Goal: Task Accomplishment & Management: Manage account settings

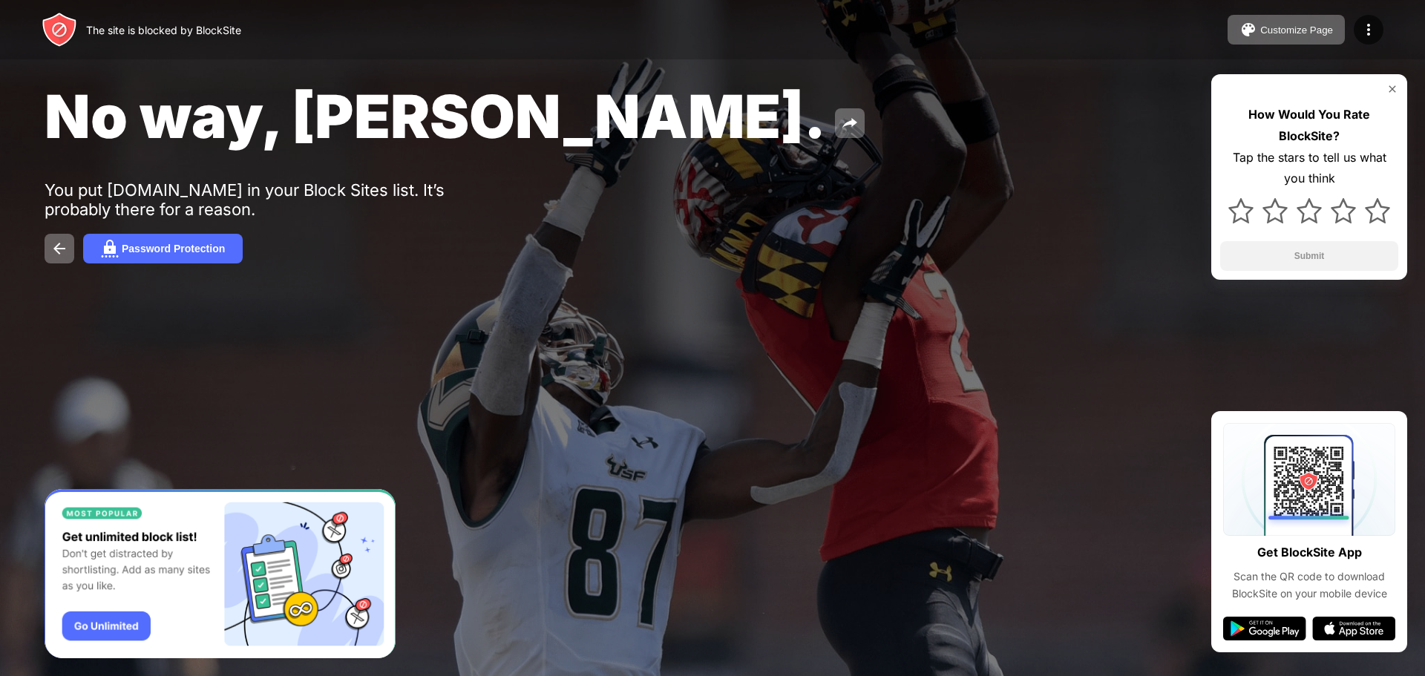
click at [632, 473] on div at bounding box center [712, 338] width 1425 height 676
click at [1368, 26] on img at bounding box center [1369, 30] width 18 height 18
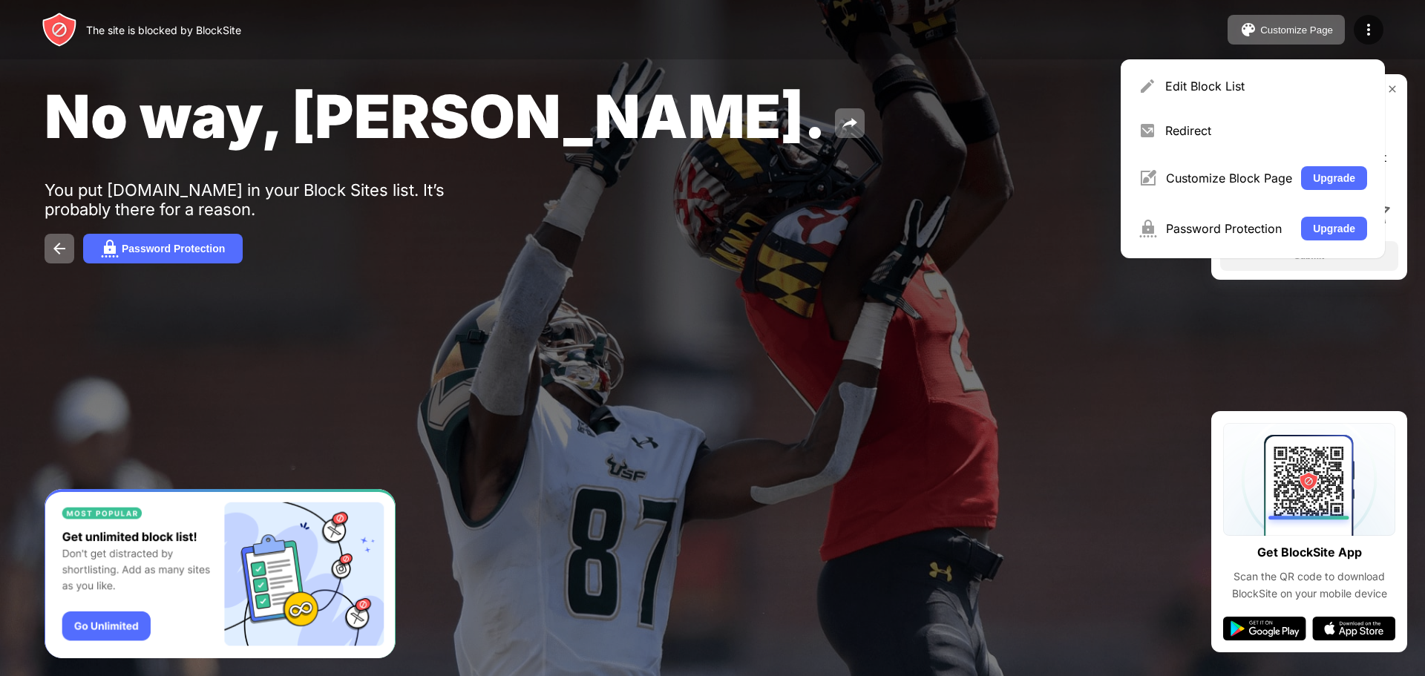
click at [855, 406] on div at bounding box center [712, 338] width 1425 height 676
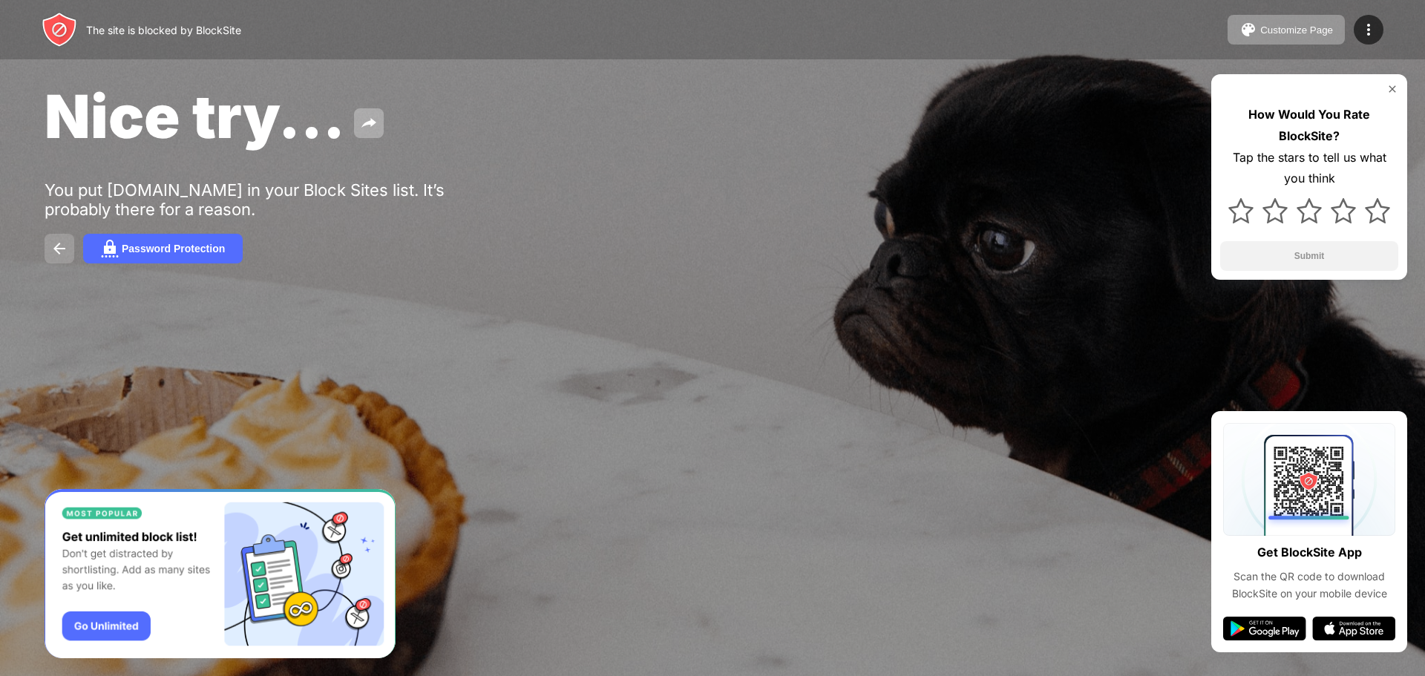
click at [50, 243] on button at bounding box center [60, 249] width 30 height 30
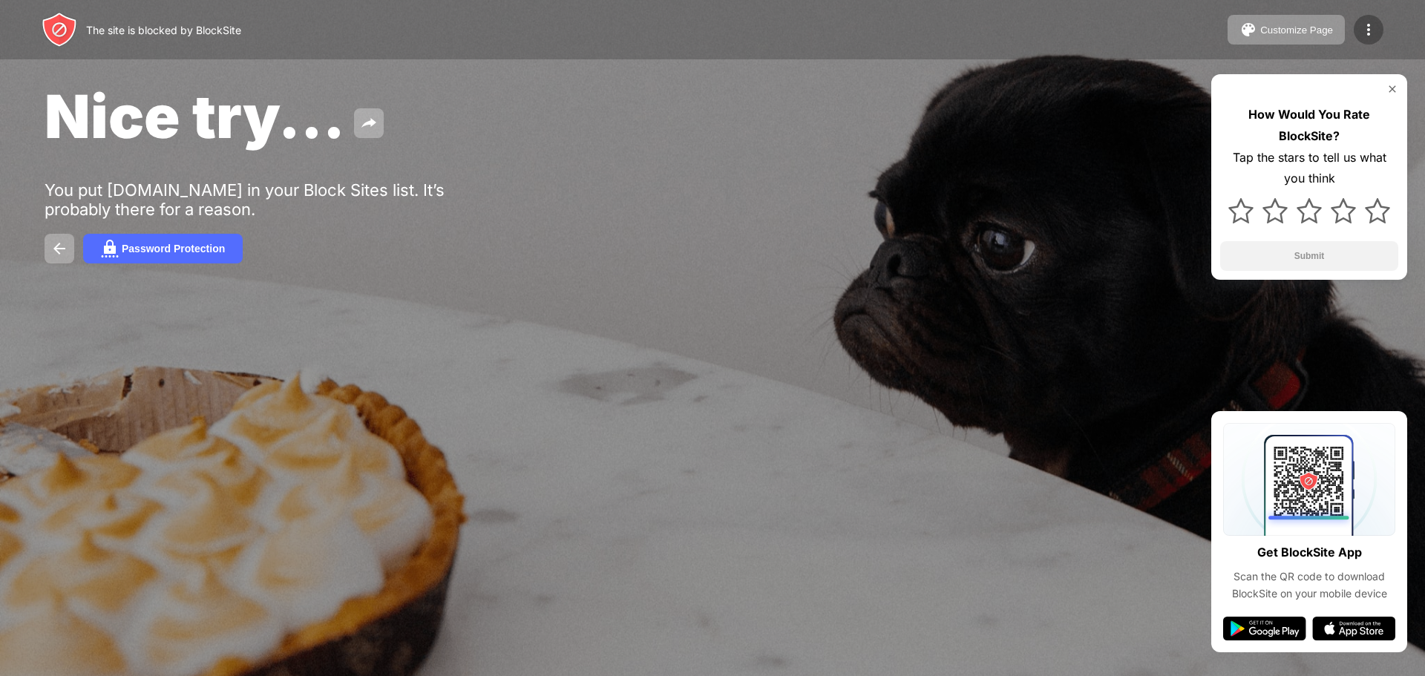
click at [1369, 25] on img at bounding box center [1369, 30] width 18 height 18
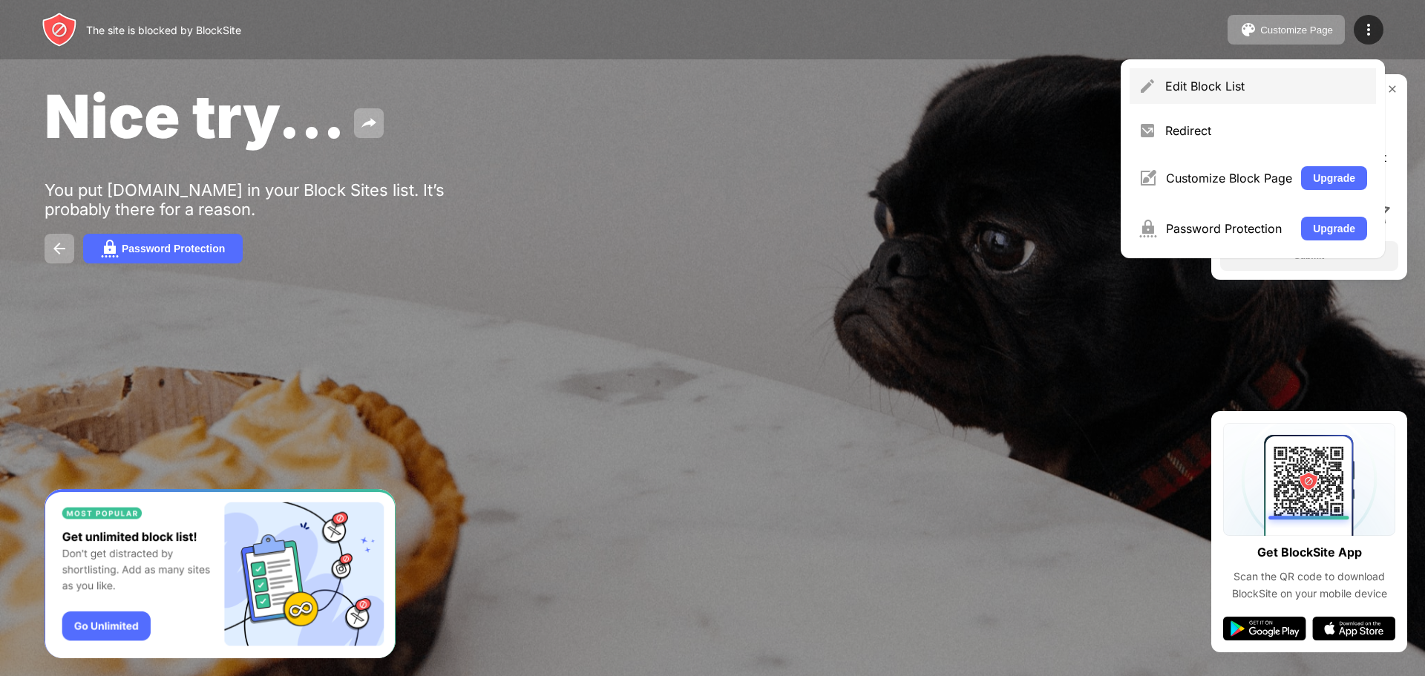
click at [1215, 84] on div "Edit Block List" at bounding box center [1266, 86] width 202 height 15
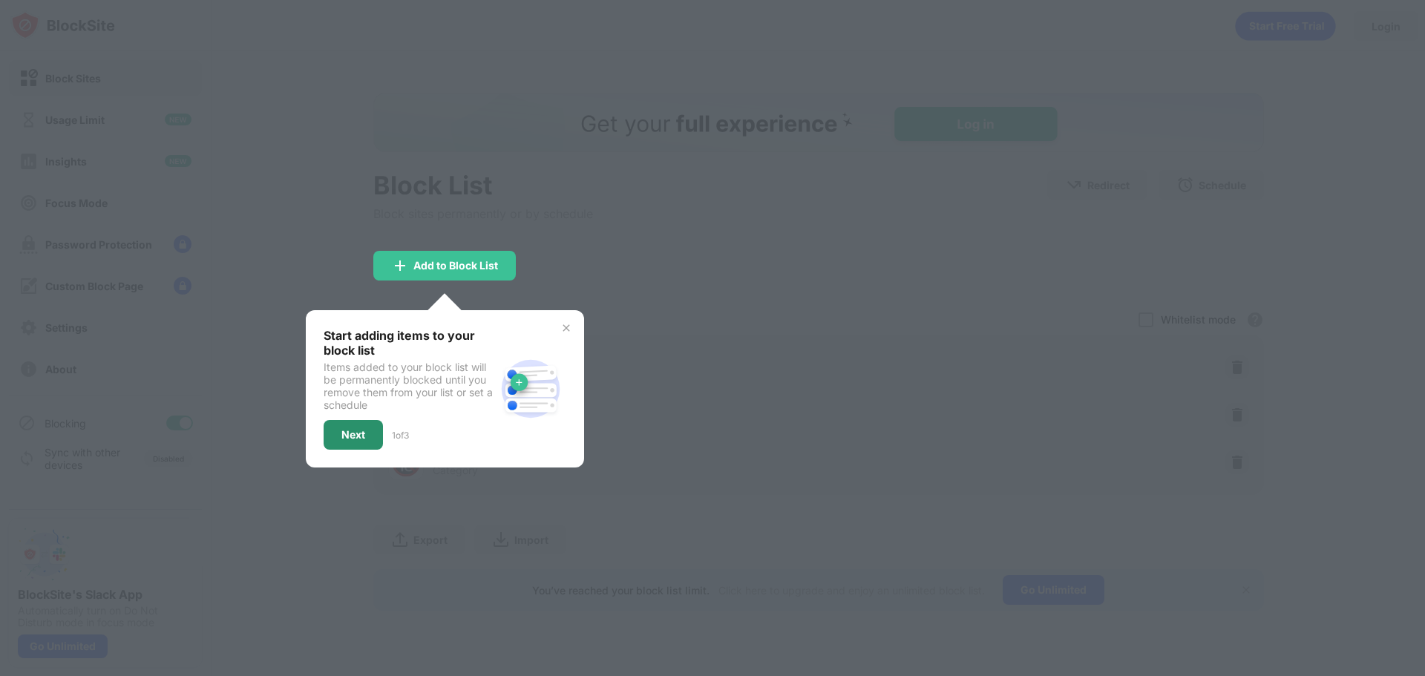
click at [359, 437] on div "Next" at bounding box center [353, 435] width 24 height 12
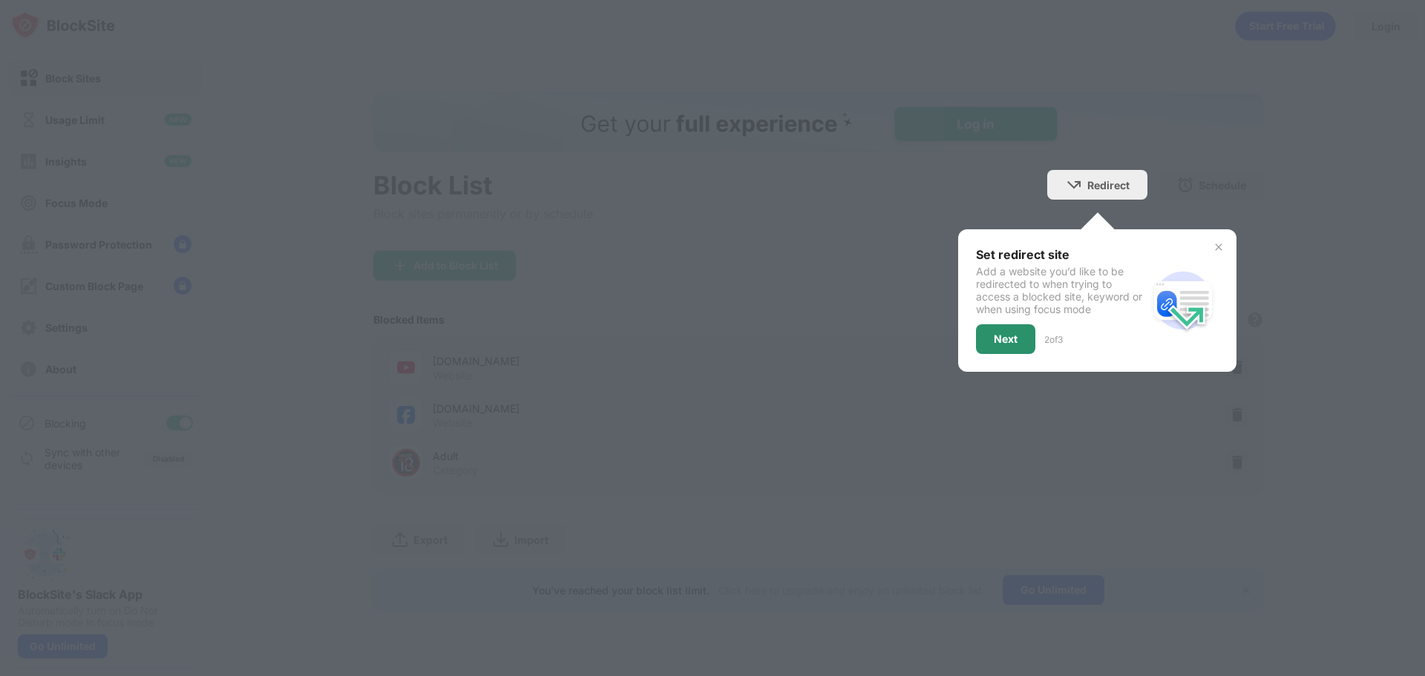
click at [1004, 339] on div "Next" at bounding box center [1006, 339] width 24 height 12
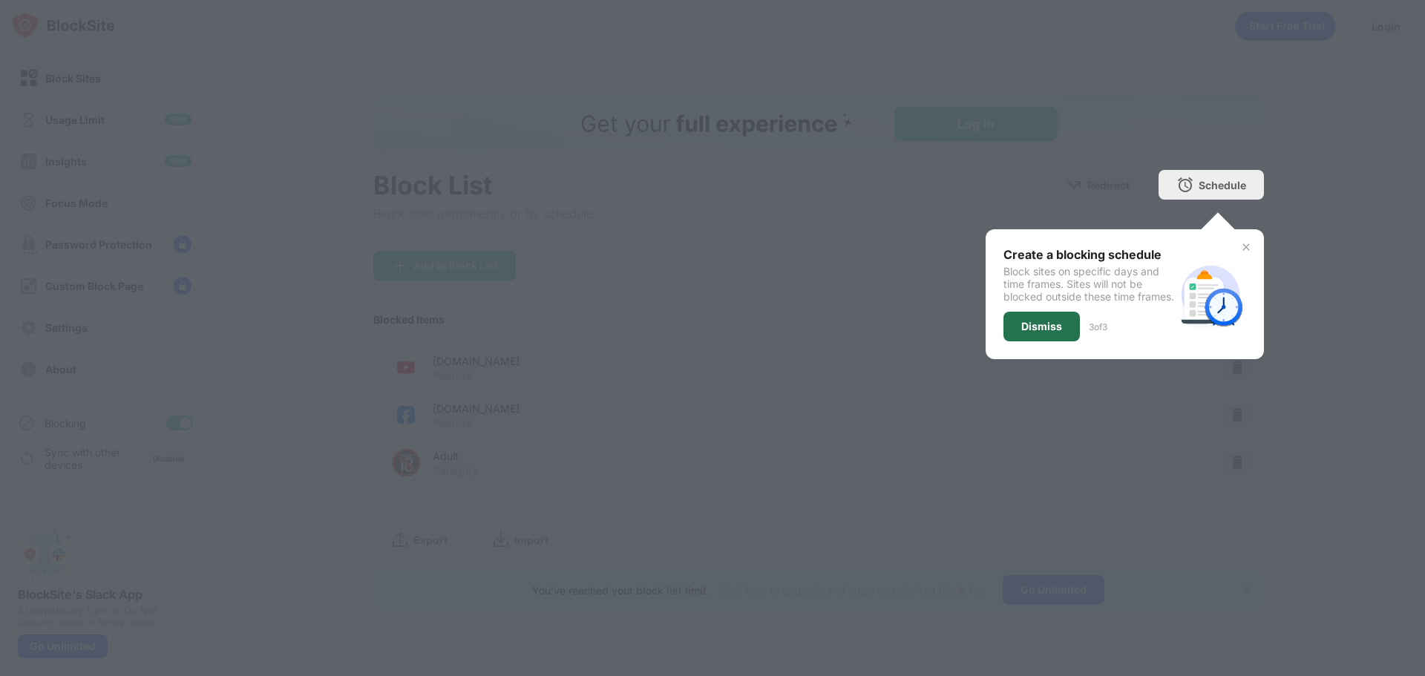
click at [1028, 332] on div "Dismiss" at bounding box center [1041, 327] width 41 height 12
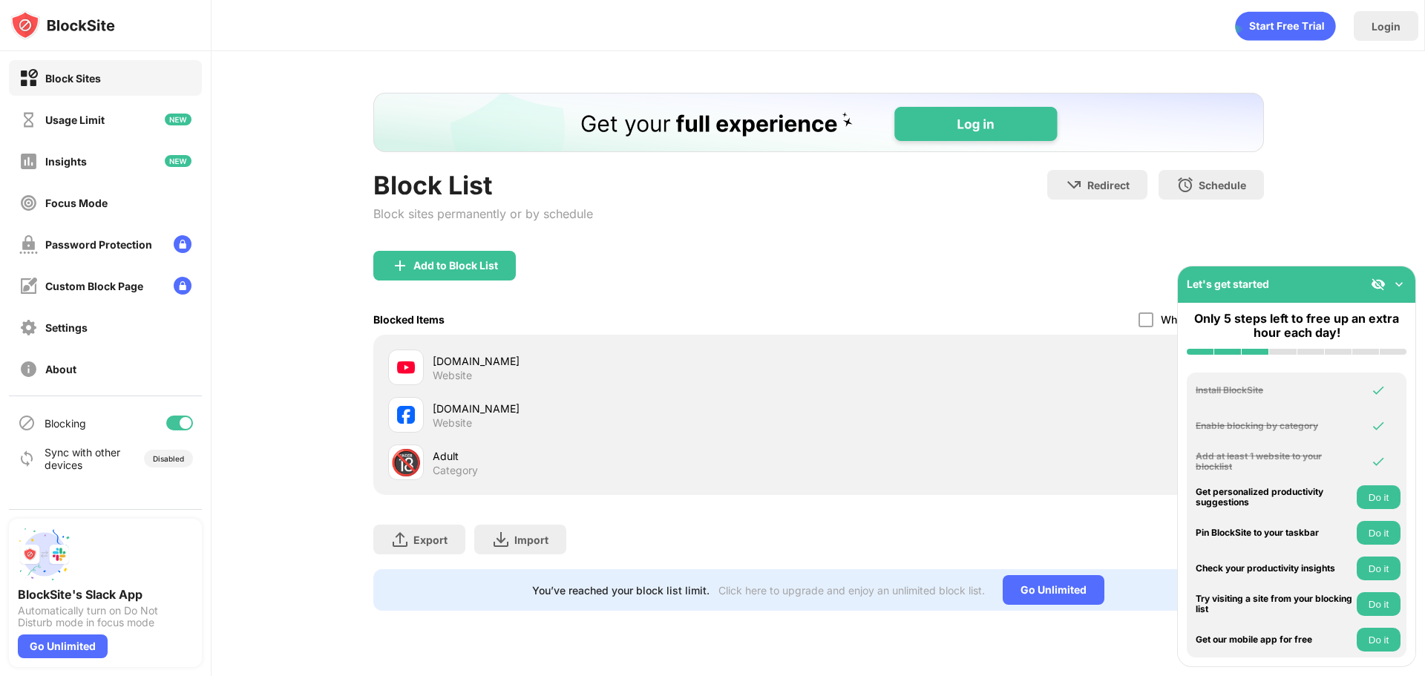
click at [463, 358] on div "youtube.com" at bounding box center [626, 361] width 386 height 16
click at [447, 367] on div "youtube.com" at bounding box center [626, 361] width 386 height 16
click at [1151, 327] on div "Whitelist mode Block all websites except for those in your whitelist. Whitelist…" at bounding box center [1200, 319] width 125 height 30
click at [1080, 371] on div "youtube.com Website" at bounding box center [818, 367] width 873 height 47
click at [1401, 283] on img at bounding box center [1398, 284] width 15 height 15
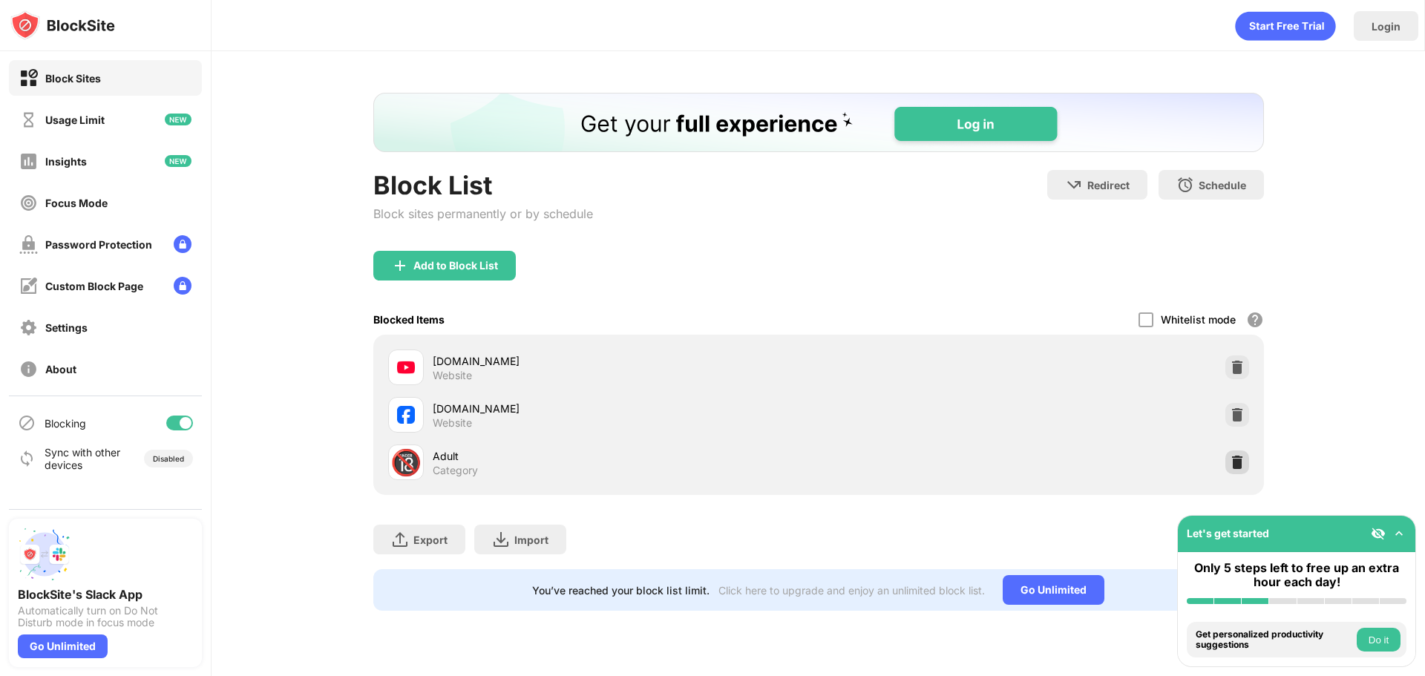
click at [1232, 458] on img at bounding box center [1237, 462] width 15 height 15
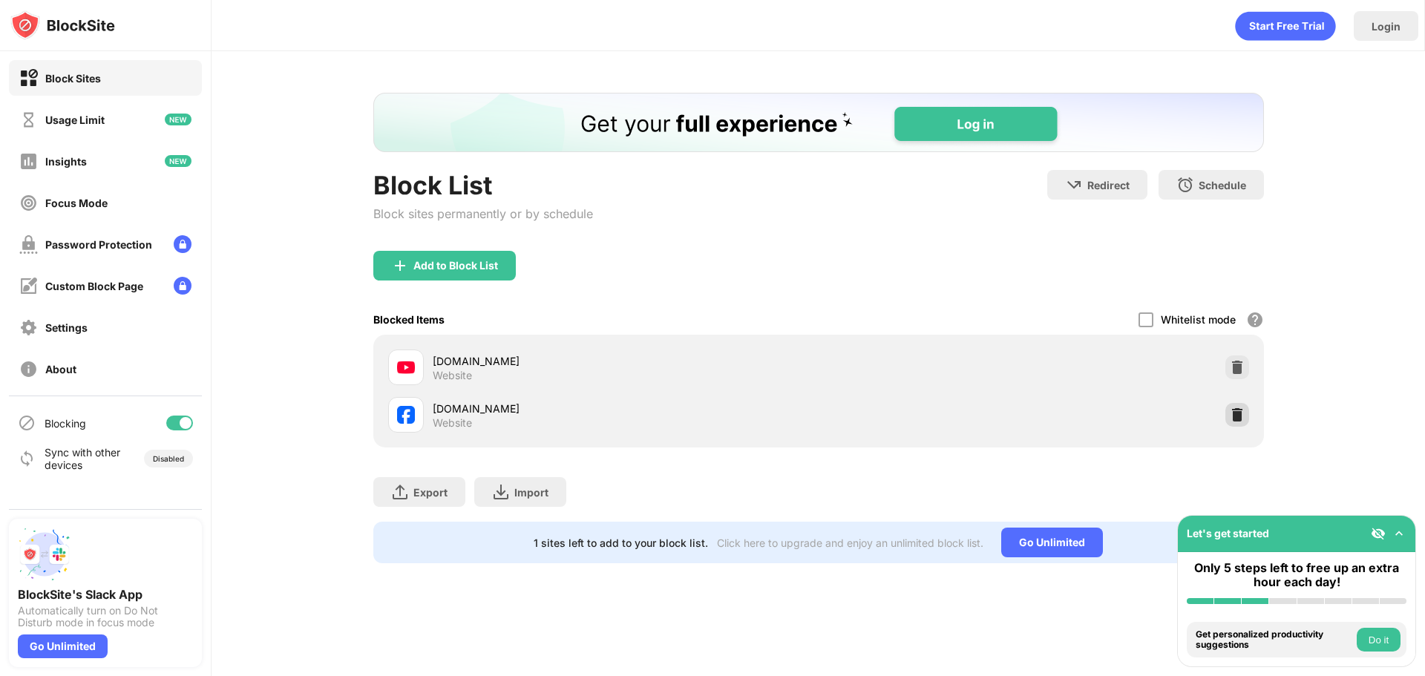
click at [1237, 406] on div at bounding box center [1237, 415] width 24 height 24
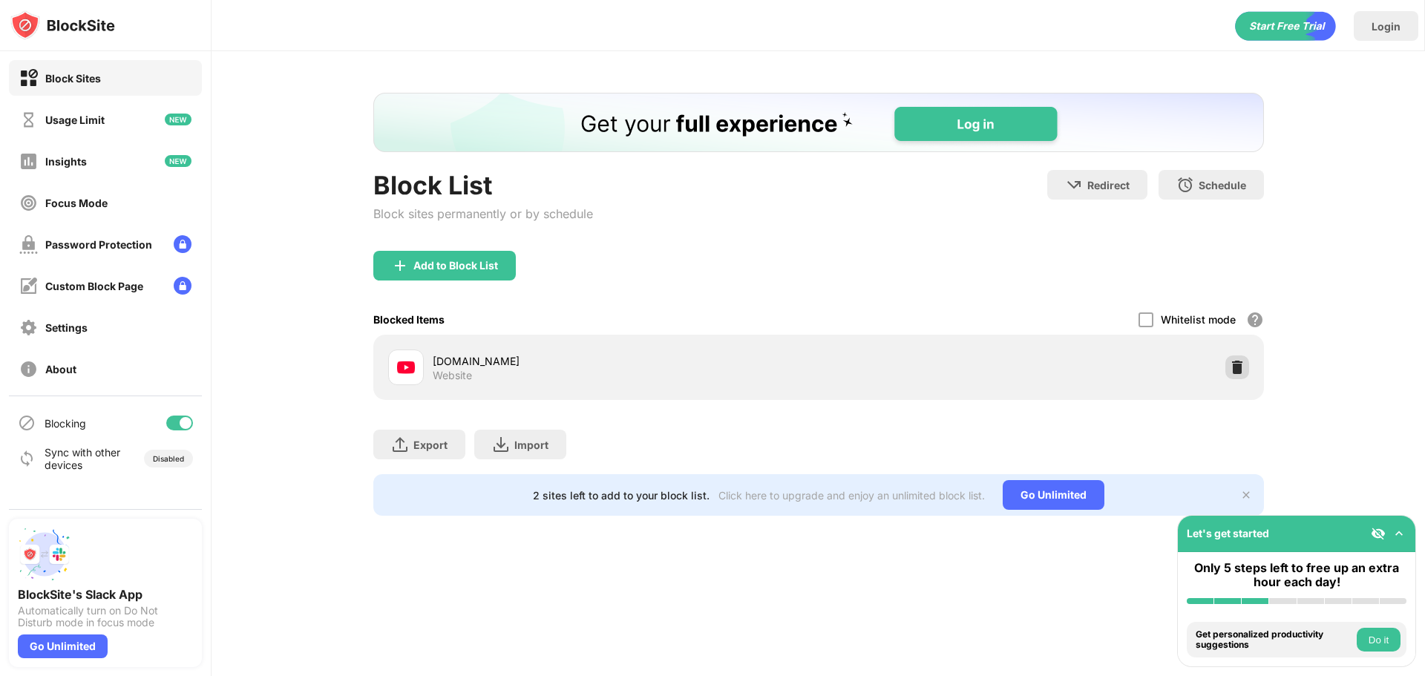
click at [1241, 364] on img at bounding box center [1237, 367] width 15 height 15
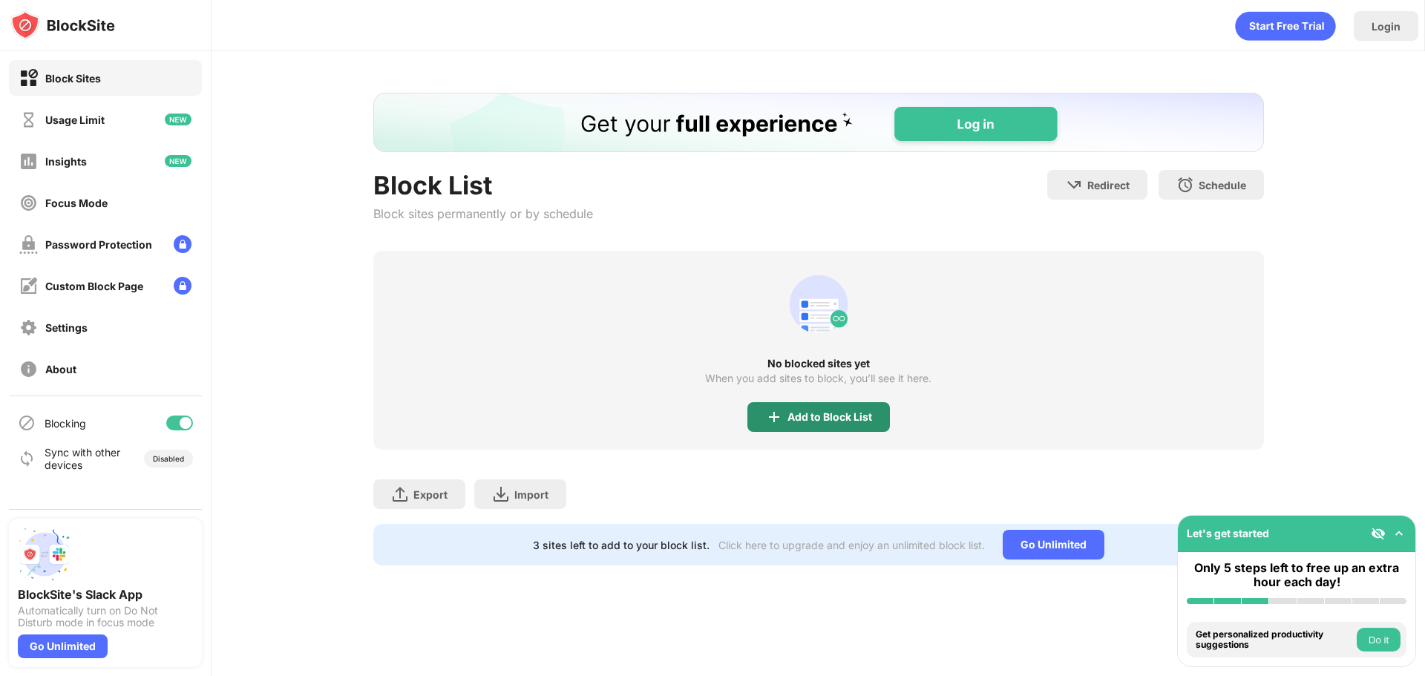
click at [870, 407] on div "Add to Block List" at bounding box center [818, 417] width 142 height 30
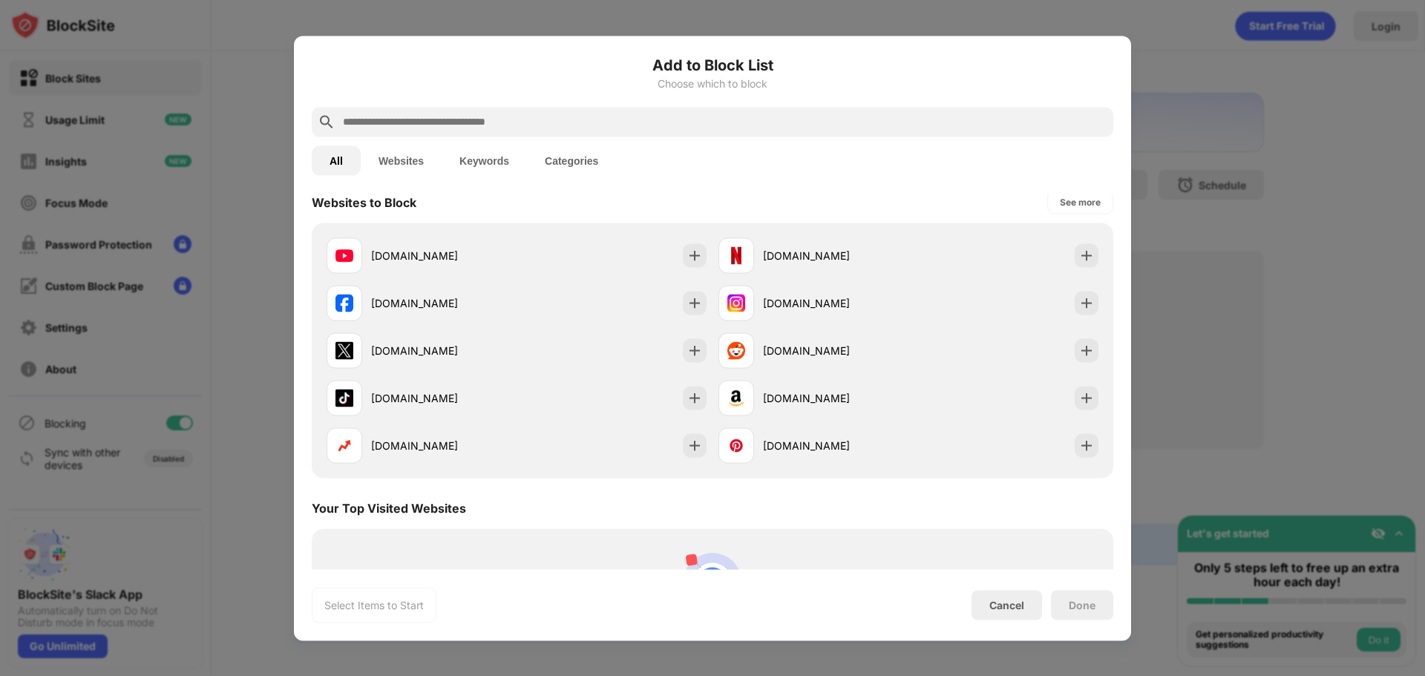
scroll to position [297, 0]
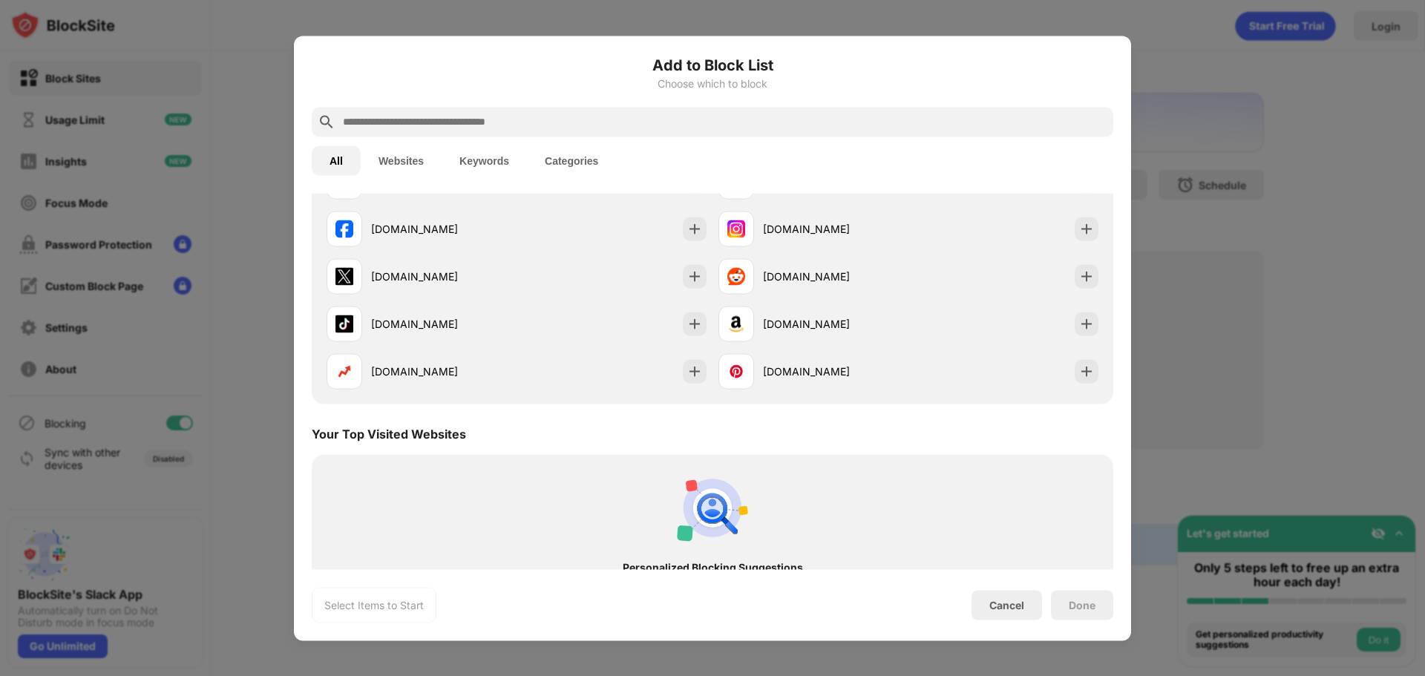
click at [1162, 419] on div at bounding box center [712, 338] width 1425 height 676
